Goal: Task Accomplishment & Management: Complete application form

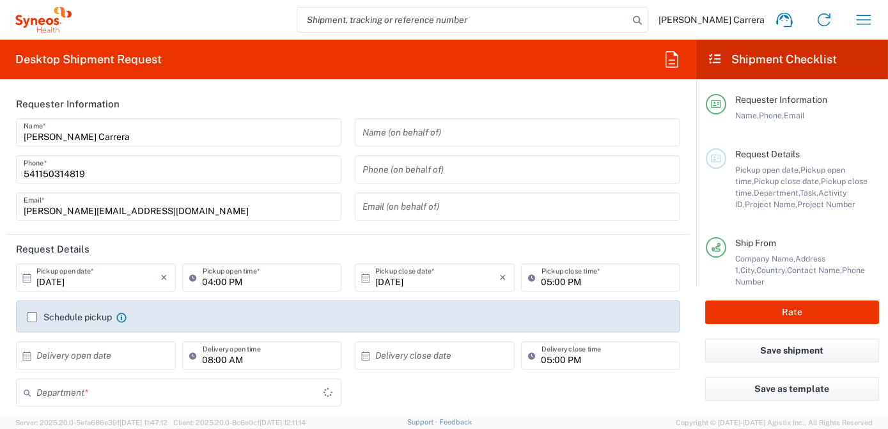
type input "[GEOGRAPHIC_DATA]"
type input "3190"
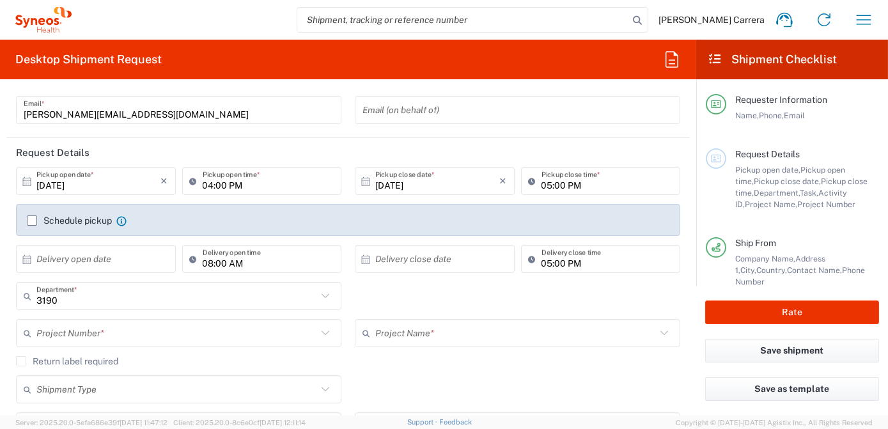
type input "Syneos Health Argentina SA"
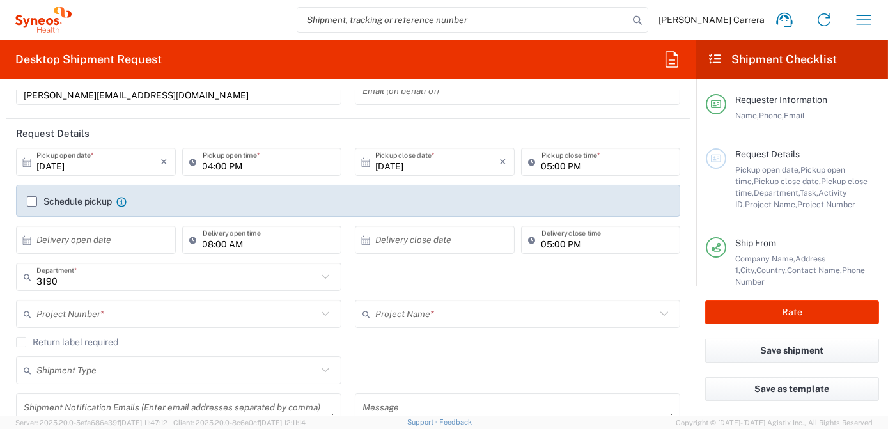
click at [71, 314] on input "text" at bounding box center [176, 314] width 281 height 22
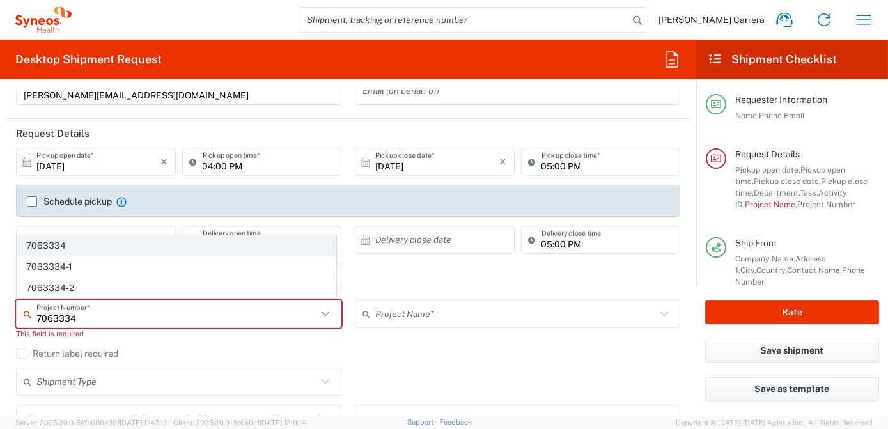
type input "7063334"
click at [52, 251] on span "7063334" at bounding box center [176, 246] width 318 height 20
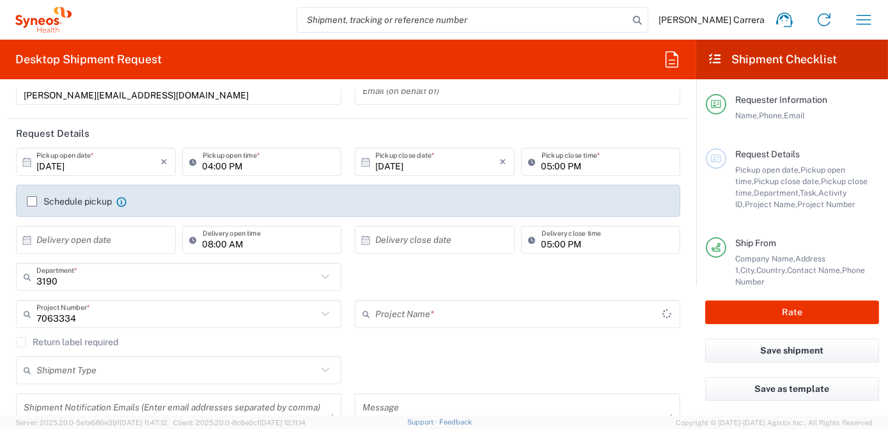
type input "Mineralys 7063334"
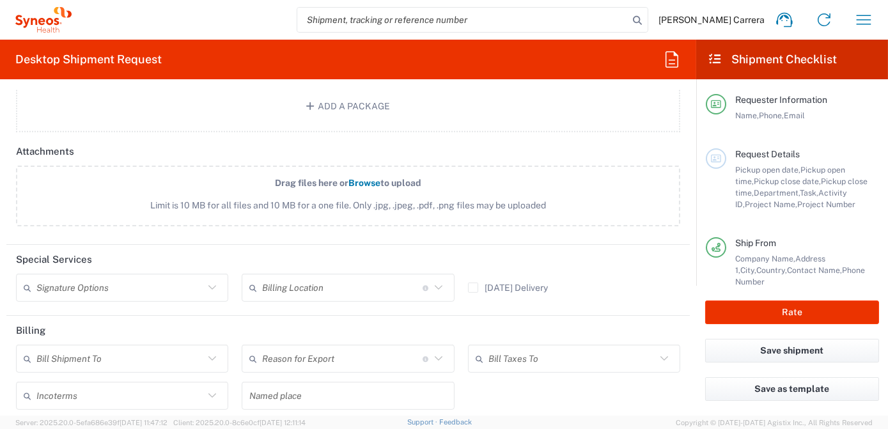
scroll to position [1452, 0]
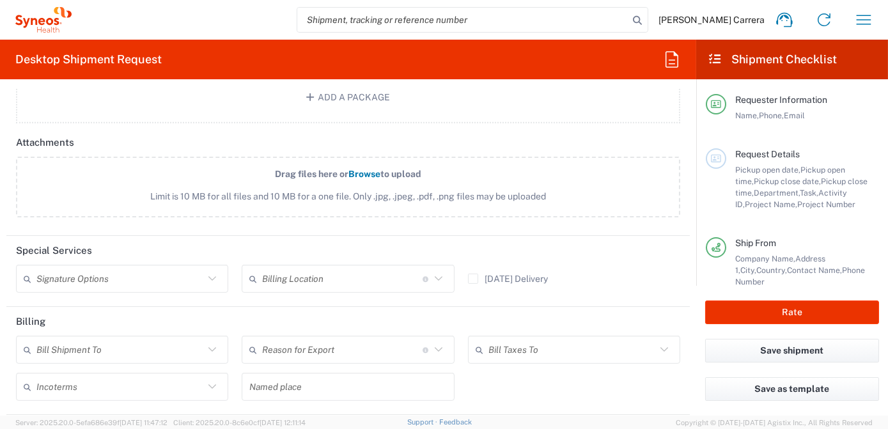
click at [314, 274] on input "text" at bounding box center [342, 279] width 160 height 22
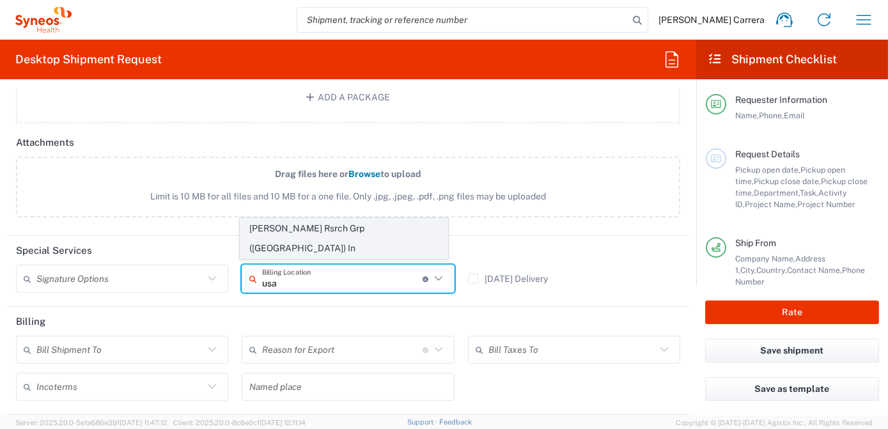
click at [314, 250] on span "[PERSON_NAME] Rsrch Grp ([GEOGRAPHIC_DATA]) In" at bounding box center [343, 239] width 207 height 40
type input "[PERSON_NAME] Rsrch Grp ([GEOGRAPHIC_DATA]) In"
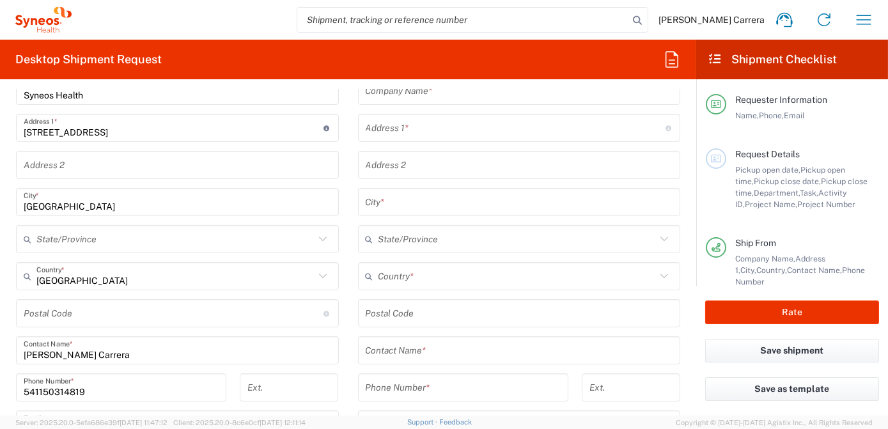
scroll to position [407, 0]
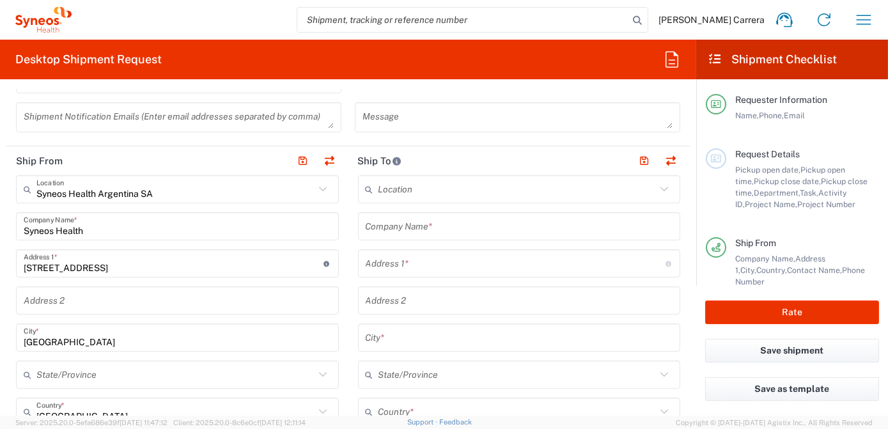
drag, startPoint x: 124, startPoint y: 234, endPoint x: 0, endPoint y: 219, distance: 124.9
click at [0, 221] on html "[PERSON_NAME] Carrera Home Shipment estimator Shipment tracking Desktop shipmen…" at bounding box center [444, 214] width 888 height 429
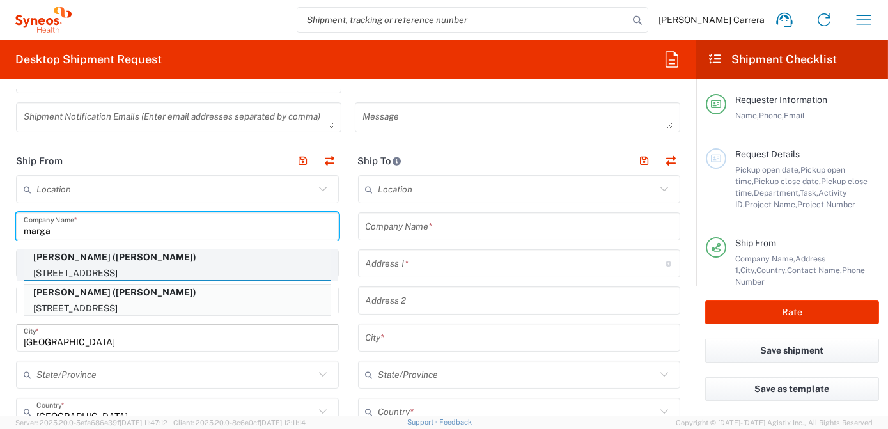
click at [56, 263] on p "[PERSON_NAME] ([PERSON_NAME])" at bounding box center [177, 257] width 306 height 16
type input "[PERSON_NAME]"
type input "[STREET_ADDRESS]"
type input "[GEOGRAPHIC_DATA]"
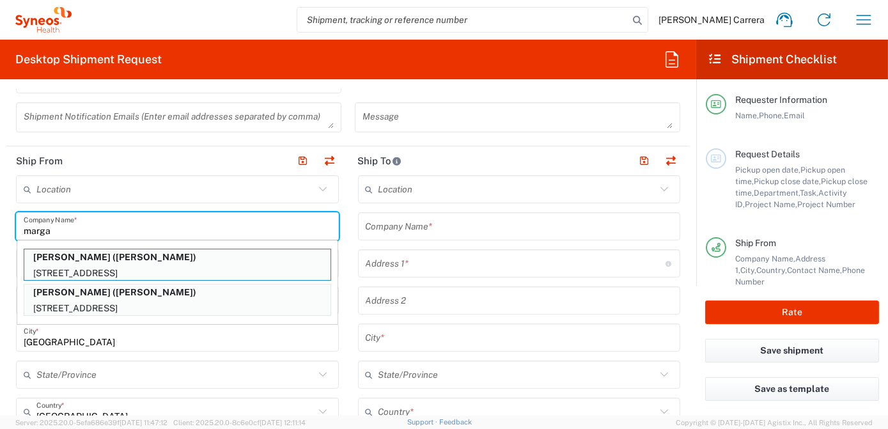
type input "32176"
type input "[PERSON_NAME]"
type input "14045801076"
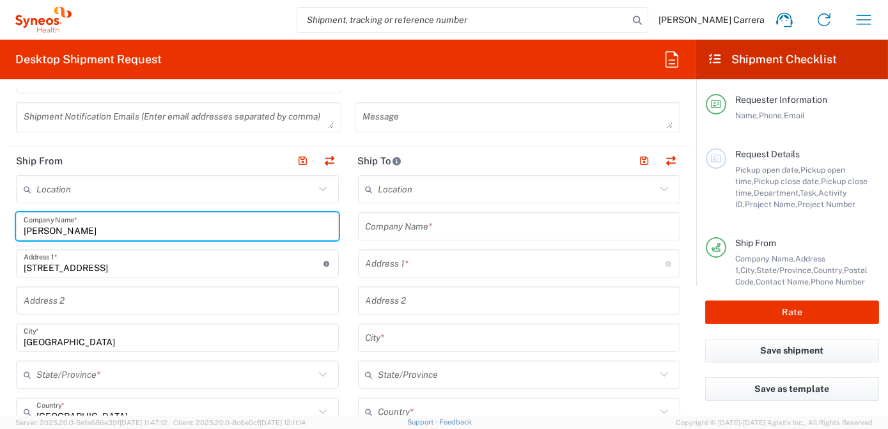
type input "[US_STATE]"
click at [430, 224] on input "text" at bounding box center [519, 226] width 307 height 22
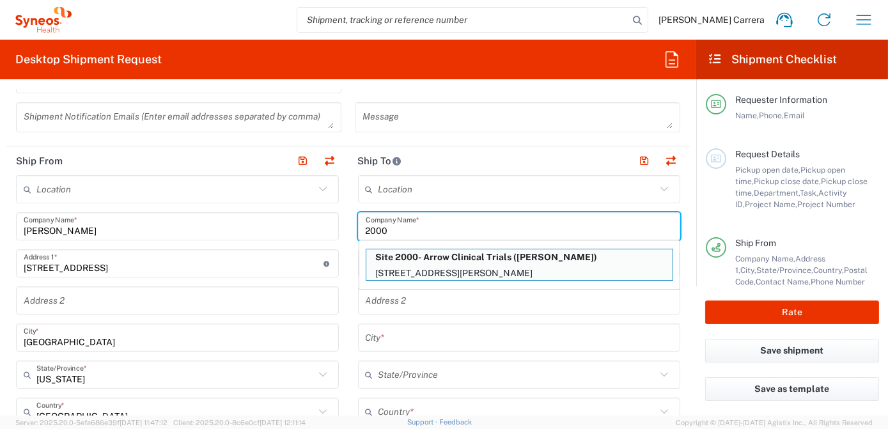
click at [451, 257] on p "Site 2000- Arrow Clinical Trials ([PERSON_NAME])" at bounding box center [519, 257] width 306 height 16
type input "Site 2000- Arrow Clinical Trials"
type input "[STREET_ADDRESS][PERSON_NAME]"
type input "Suite 120"
type input "[GEOGRAPHIC_DATA]"
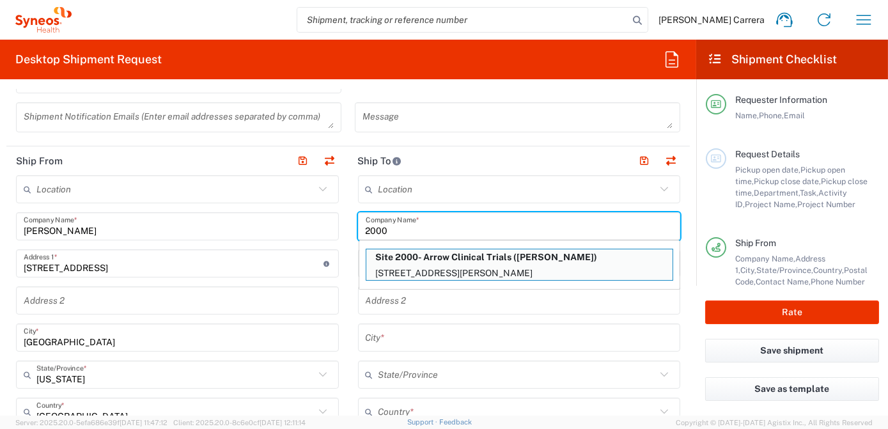
type input "[GEOGRAPHIC_DATA]"
type input "32117"
type input "[PERSON_NAME]"
type input "[PHONE_NUMBER]"
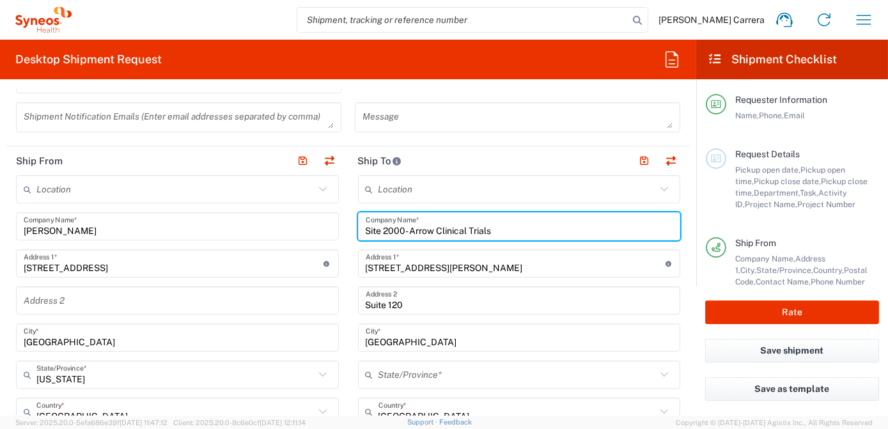
type input "[US_STATE]"
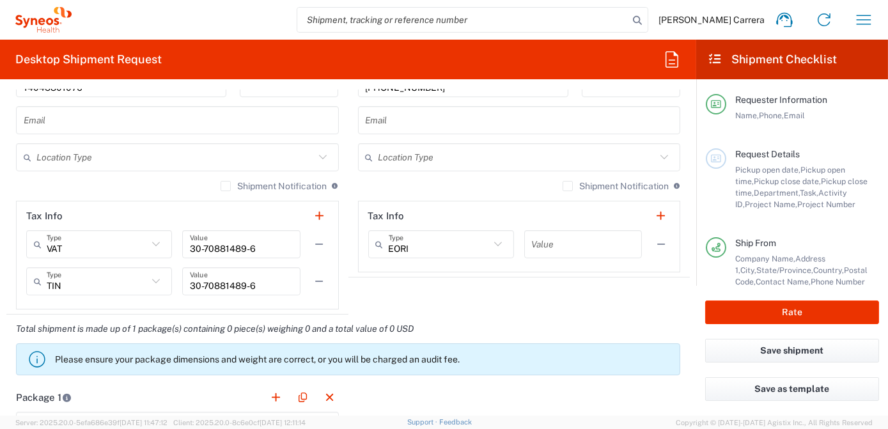
scroll to position [1046, 0]
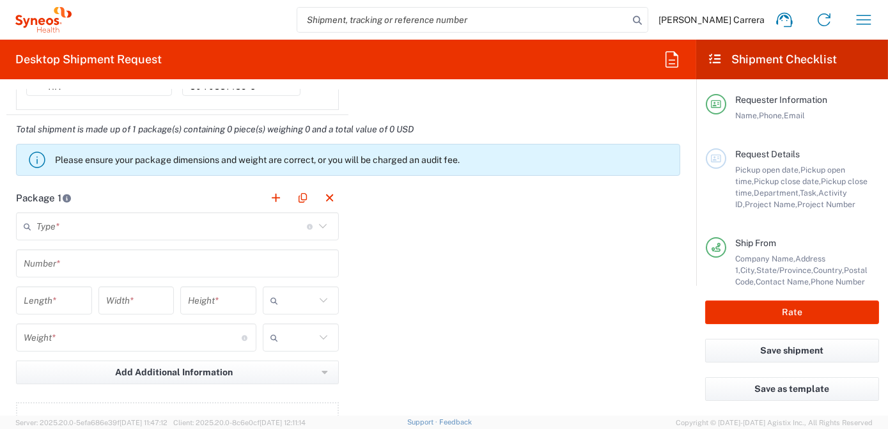
click at [80, 223] on input "text" at bounding box center [171, 226] width 270 height 22
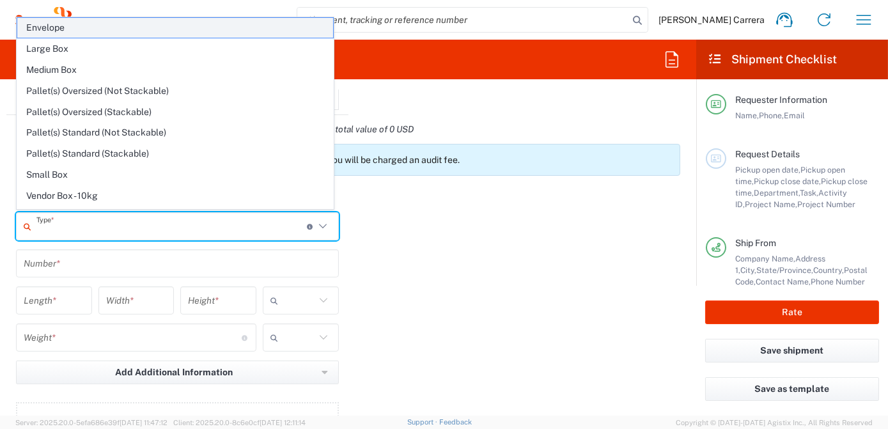
click at [78, 29] on span "Envelope" at bounding box center [175, 28] width 316 height 20
type input "Envelope"
type input "1"
type input "9.5"
type input "12.5"
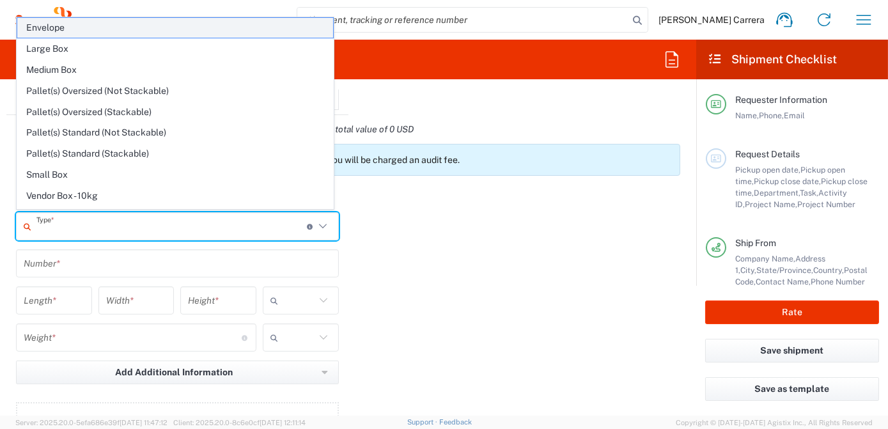
type input "0.25"
type input "in"
type input "0.45"
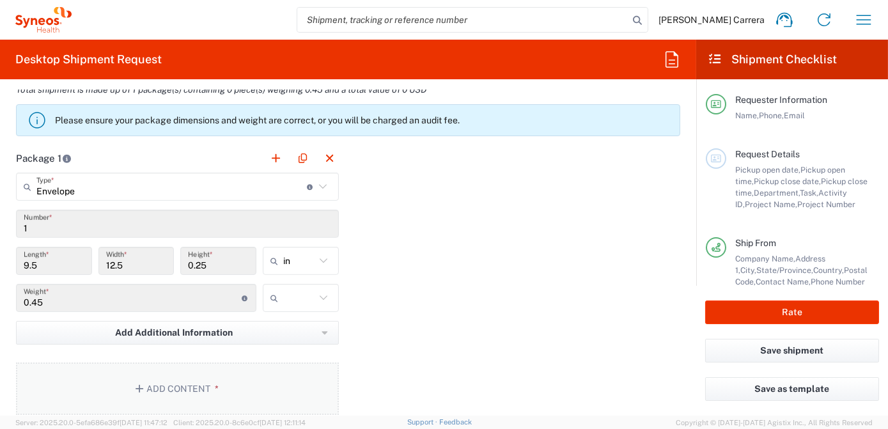
scroll to position [1104, 0]
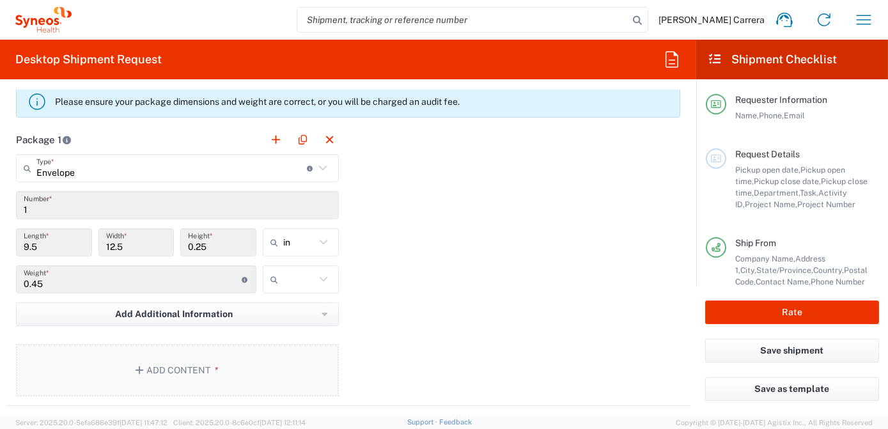
click at [201, 364] on button "Add Content *" at bounding box center [177, 370] width 323 height 52
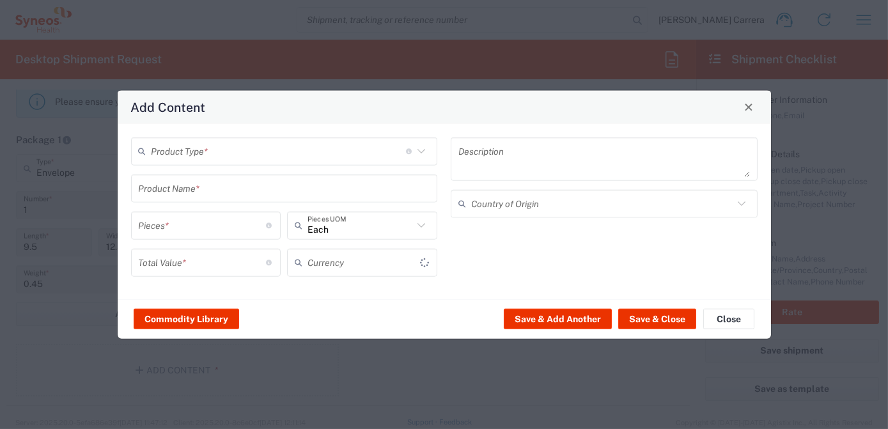
type input "US Dollar"
click at [198, 158] on input "text" at bounding box center [278, 151] width 254 height 22
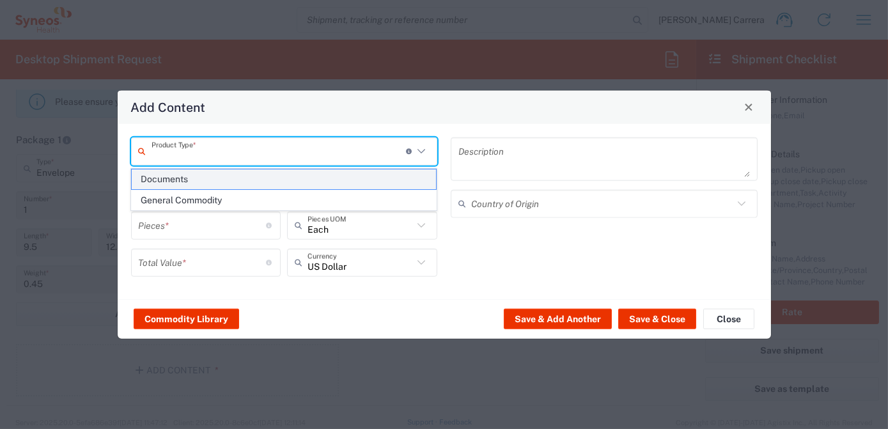
click at [192, 180] on span "Documents" at bounding box center [284, 179] width 304 height 20
type input "Documents"
type input "1"
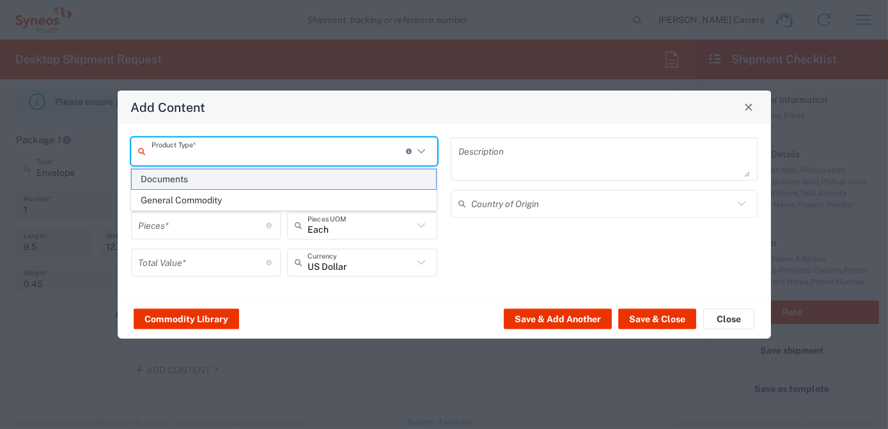
type textarea "Documents"
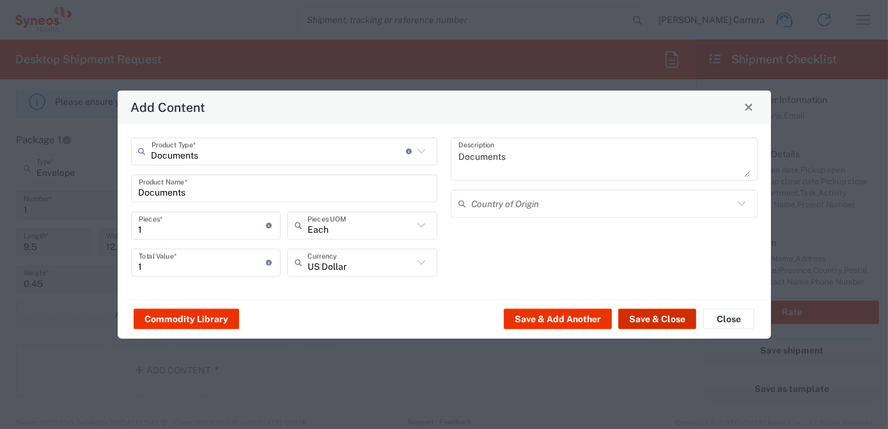
click at [655, 321] on button "Save & Close" at bounding box center [657, 319] width 78 height 20
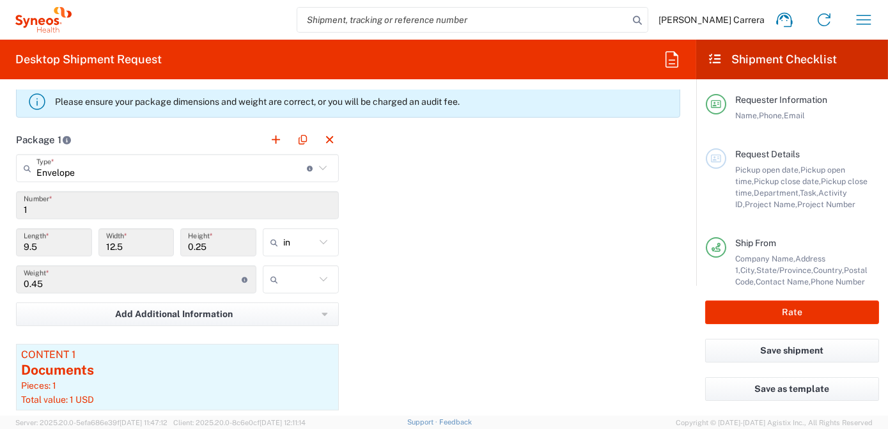
scroll to position [1278, 0]
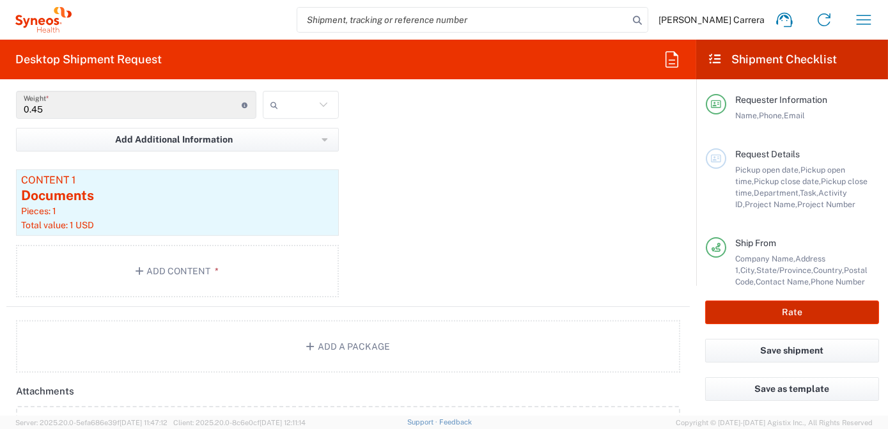
click at [777, 316] on button "Rate" at bounding box center [792, 312] width 174 height 24
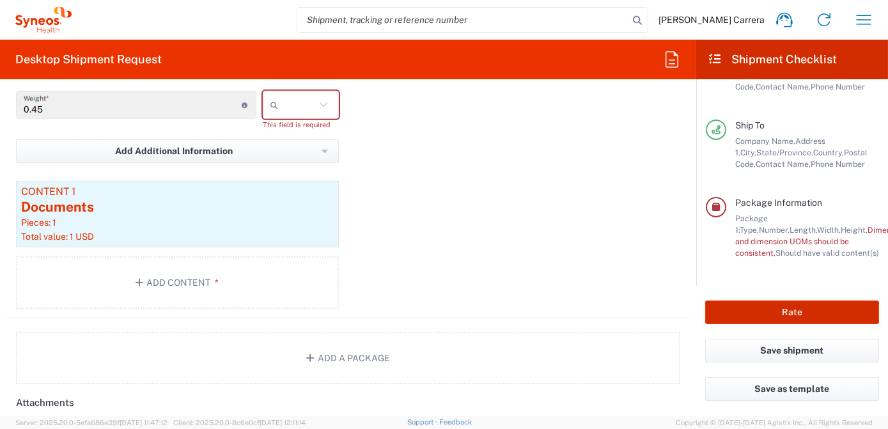
scroll to position [205, 0]
type input "7063334"
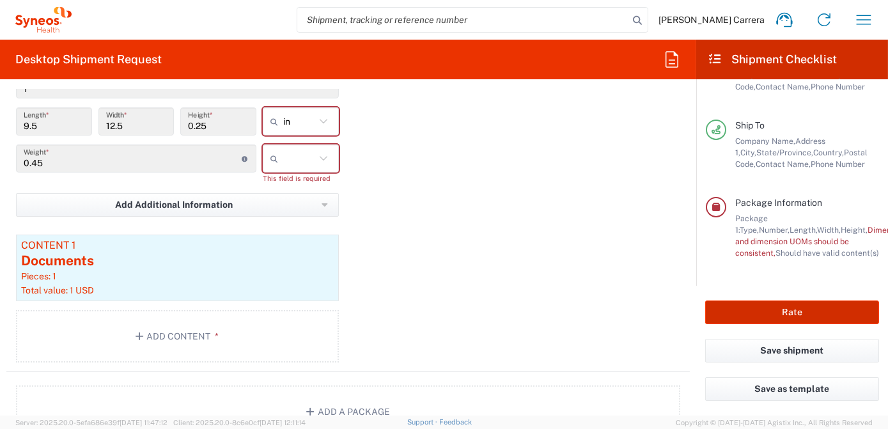
scroll to position [1162, 0]
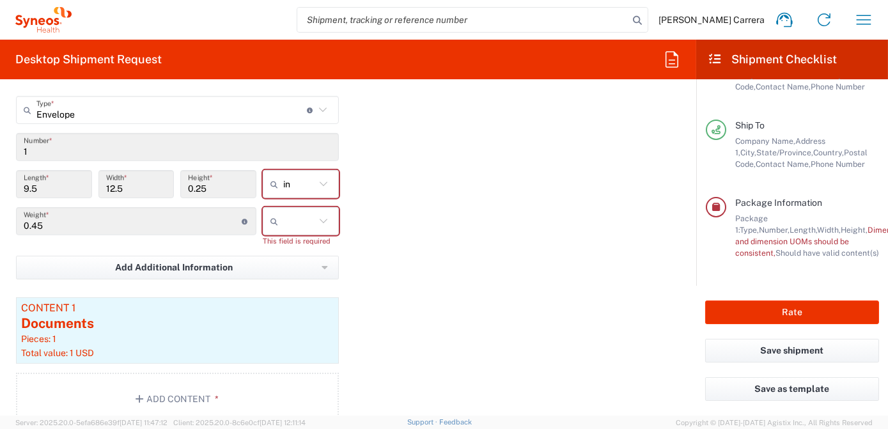
click at [315, 220] on icon at bounding box center [323, 221] width 17 height 17
click at [312, 266] on span "lbs" at bounding box center [297, 268] width 72 height 20
type input "lbs"
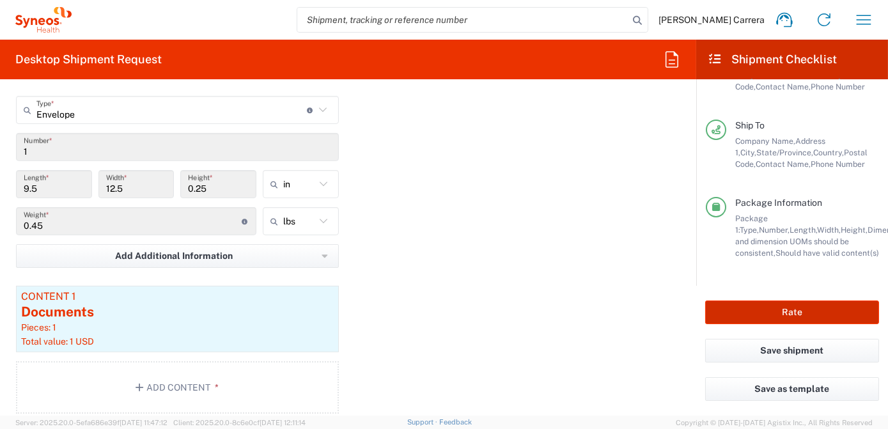
click at [744, 316] on button "Rate" at bounding box center [792, 312] width 174 height 24
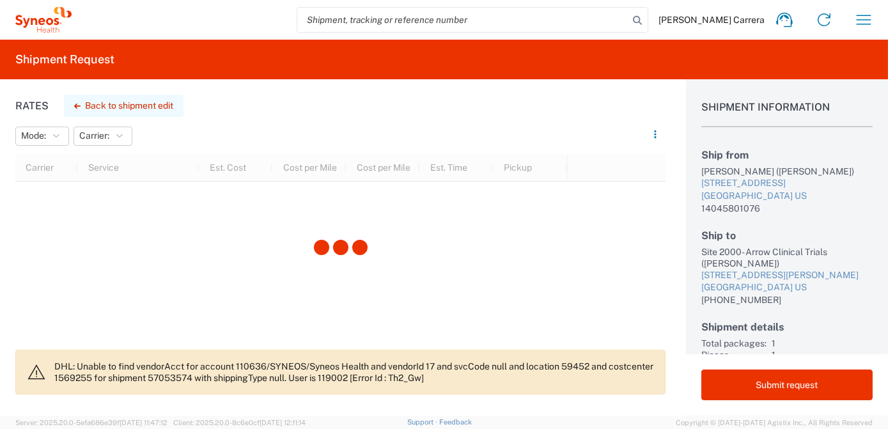
click at [102, 104] on button "Back to shipment edit" at bounding box center [124, 106] width 120 height 22
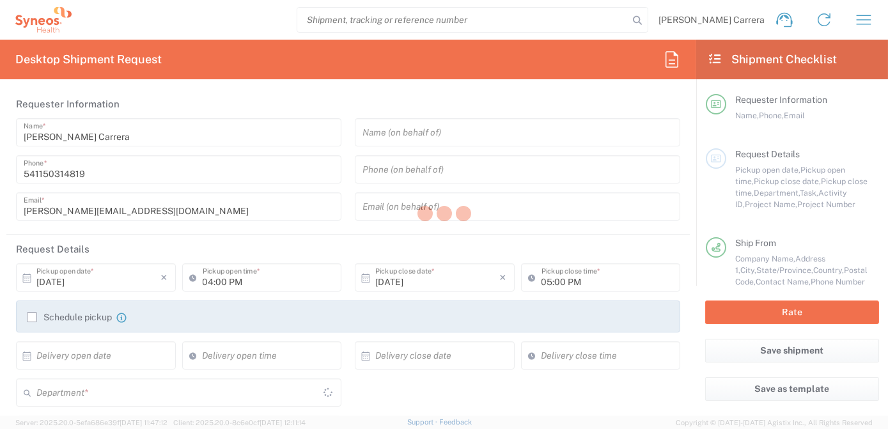
type input "[US_STATE]"
type input "Envelope"
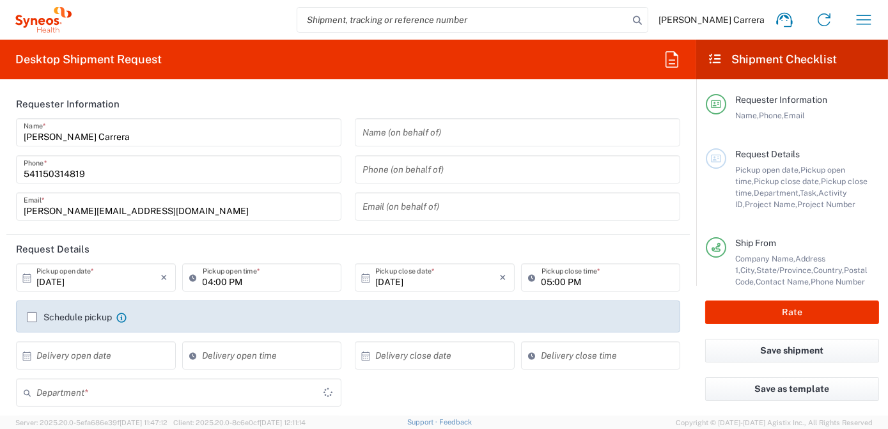
type input "3190"
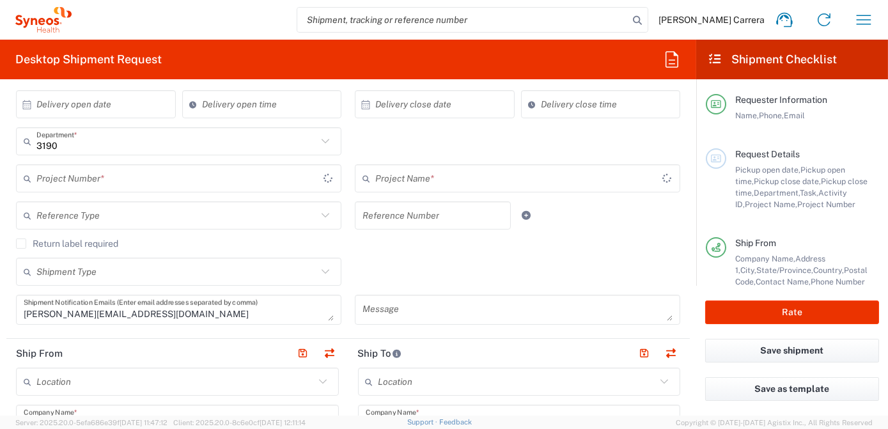
type input "7063334"
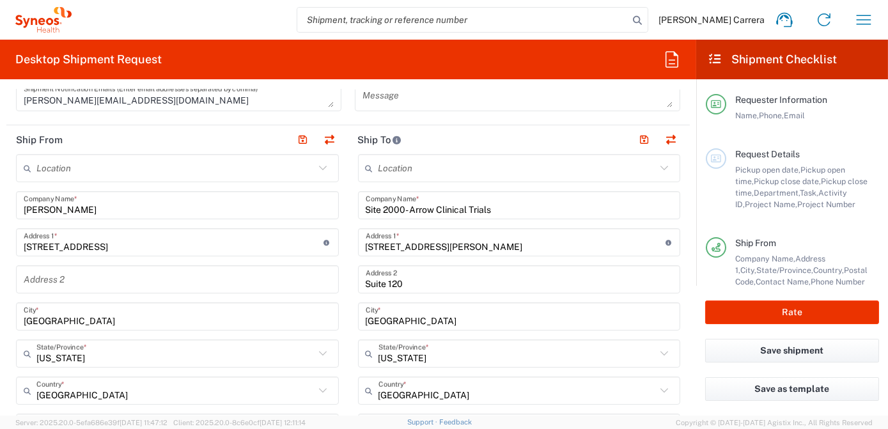
type input "Mineralys 7063334"
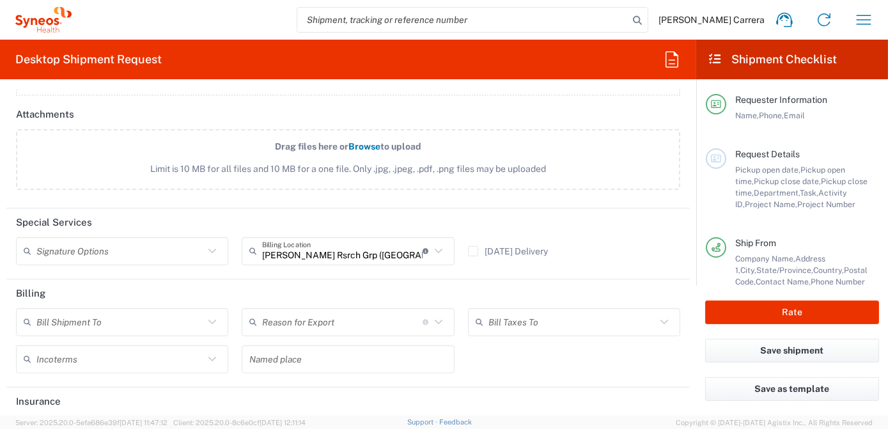
scroll to position [1640, 0]
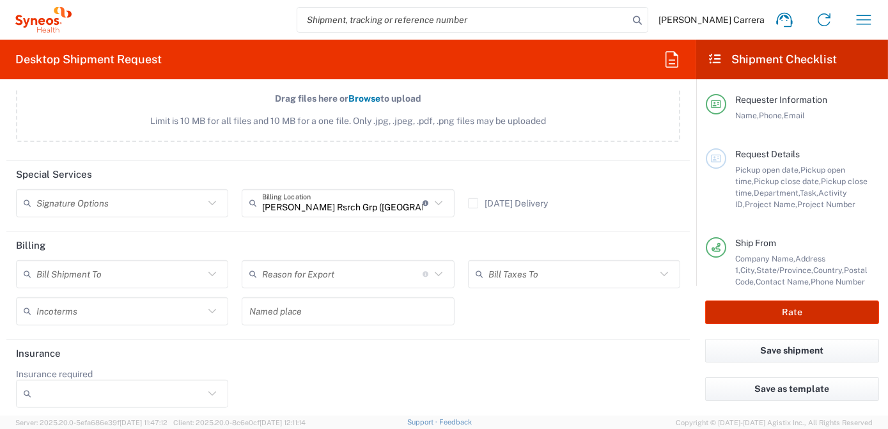
click at [809, 310] on button "Rate" at bounding box center [792, 312] width 174 height 24
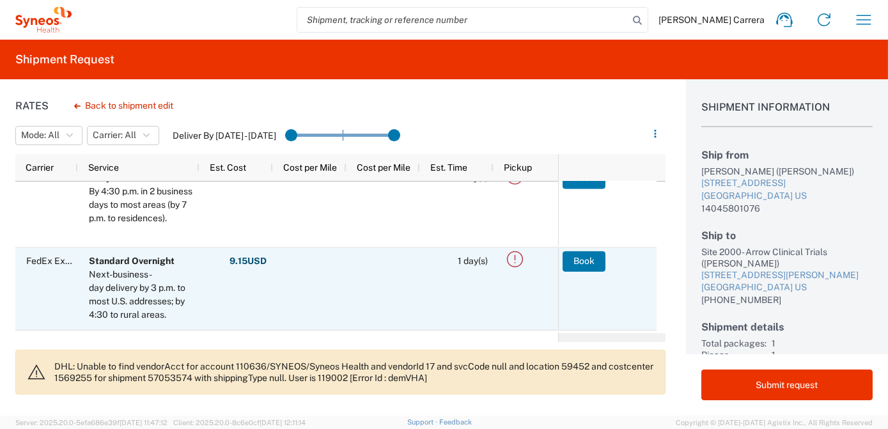
scroll to position [116, 0]
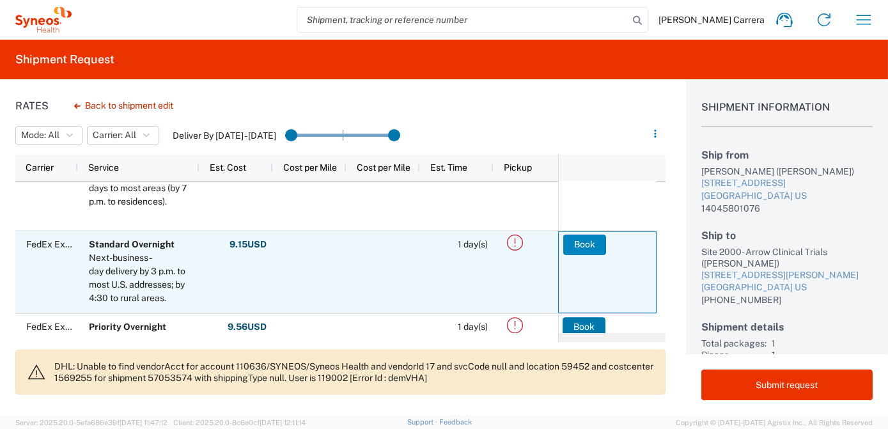
click at [571, 245] on button "Book" at bounding box center [584, 244] width 43 height 20
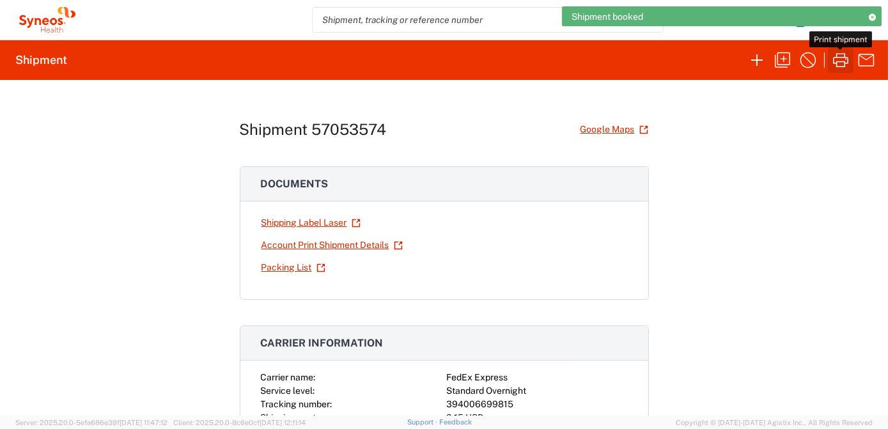
click at [842, 54] on icon "button" at bounding box center [840, 60] width 20 height 20
